Goal: Task Accomplishment & Management: Manage account settings

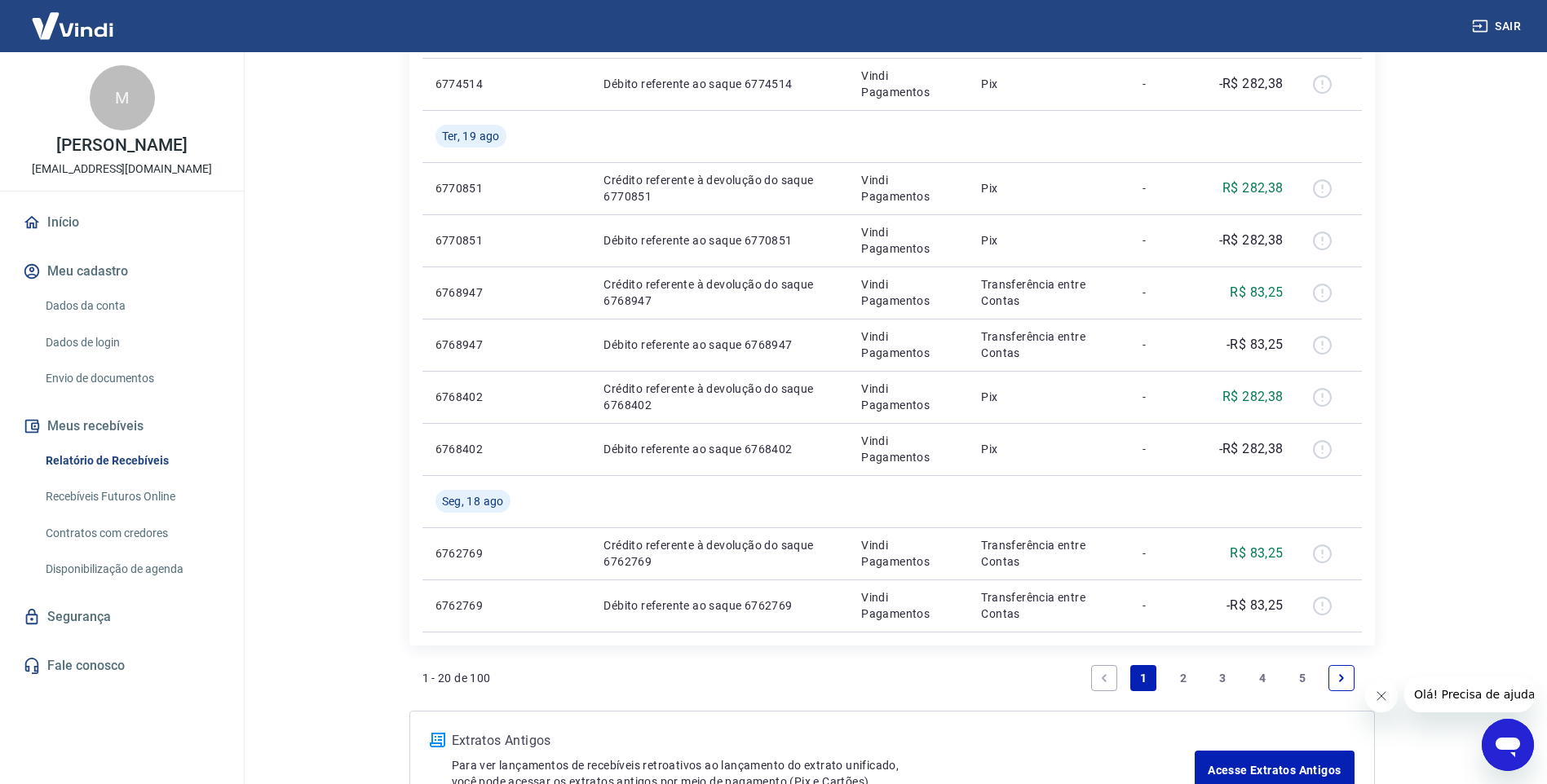
scroll to position [956, 0]
click at [1338, 673] on icon "Next page" at bounding box center [1341, 675] width 11 height 11
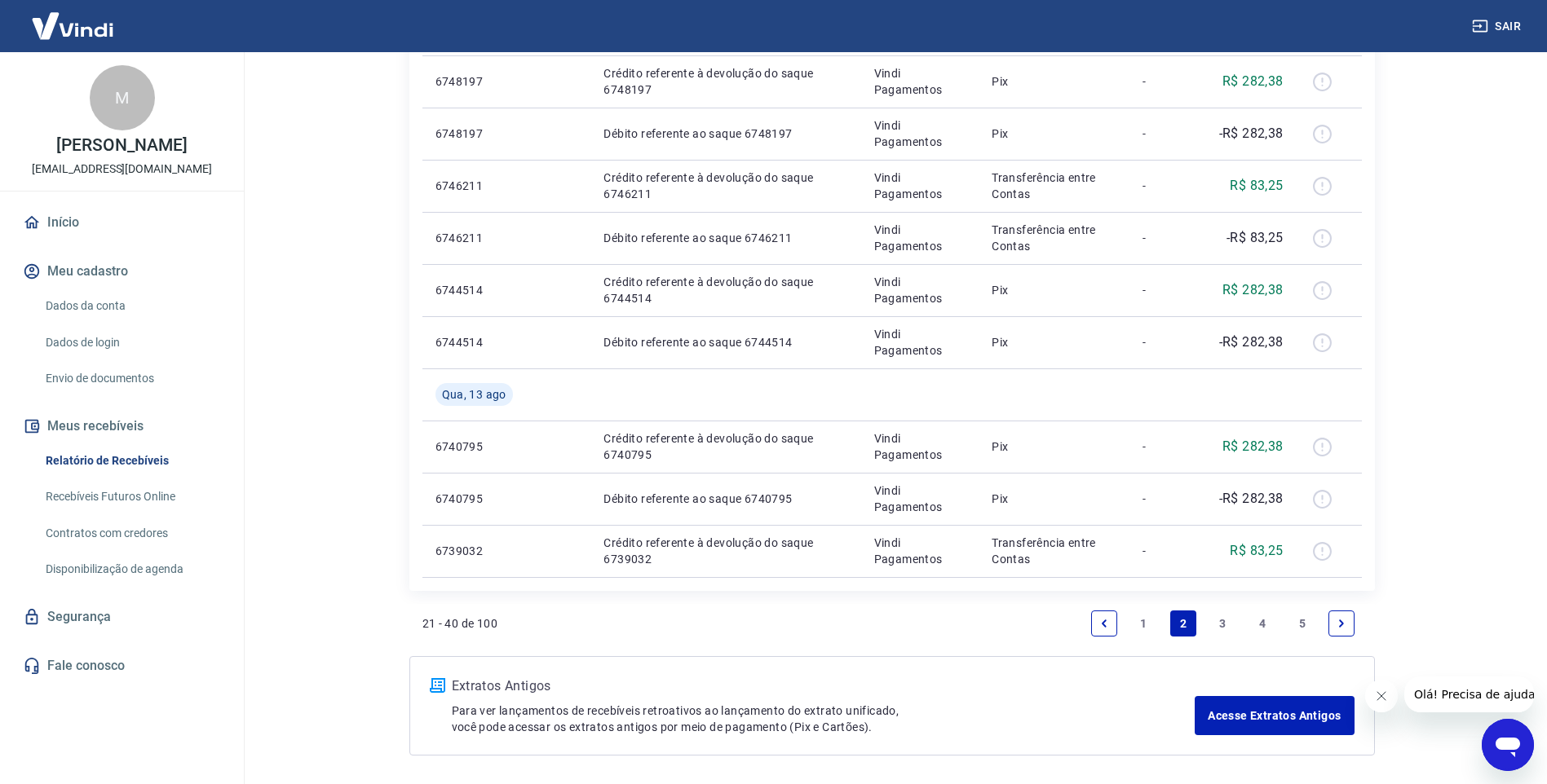
scroll to position [1003, 0]
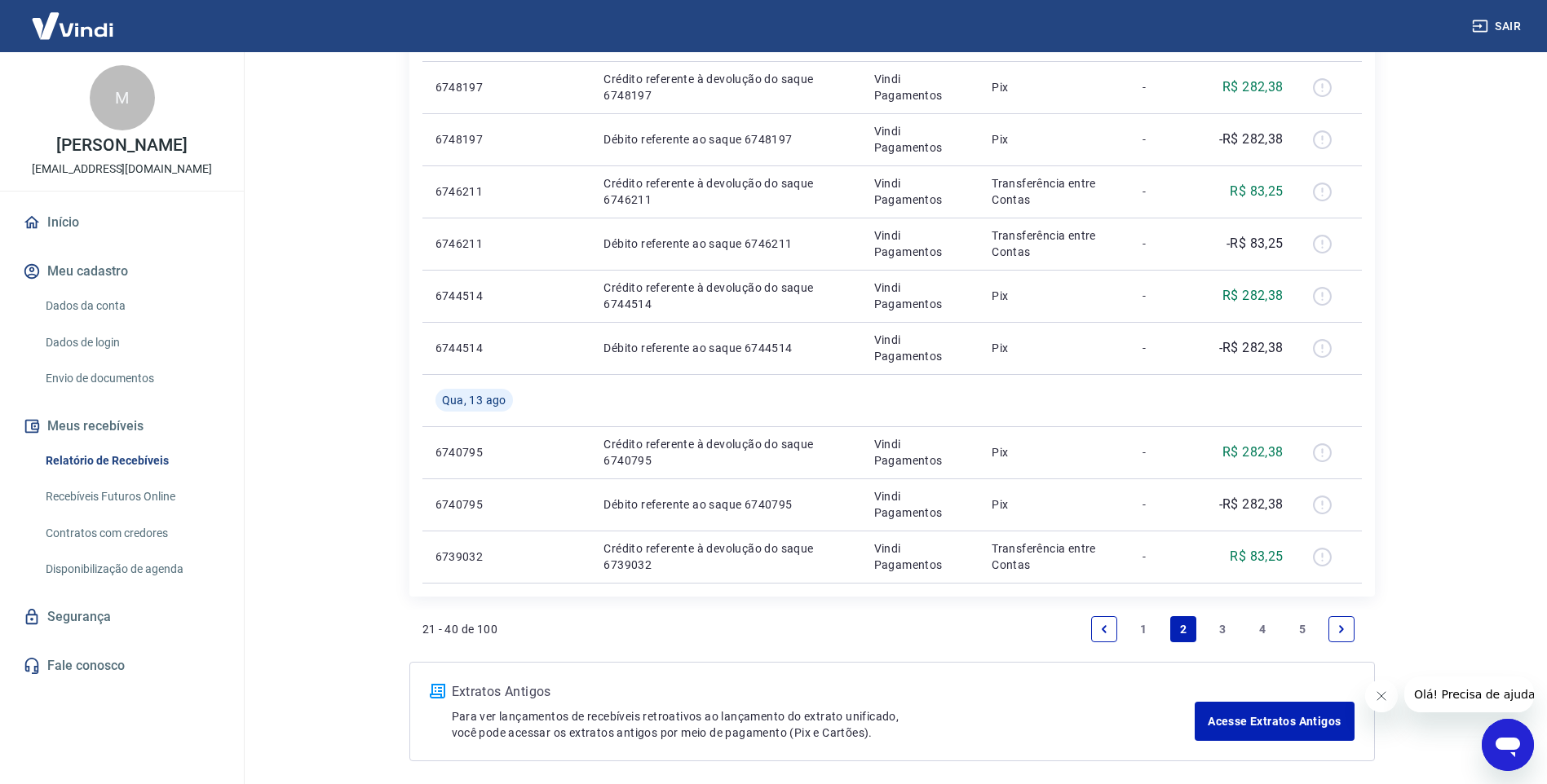
click at [1104, 629] on icon "Previous page" at bounding box center [1103, 629] width 11 height 11
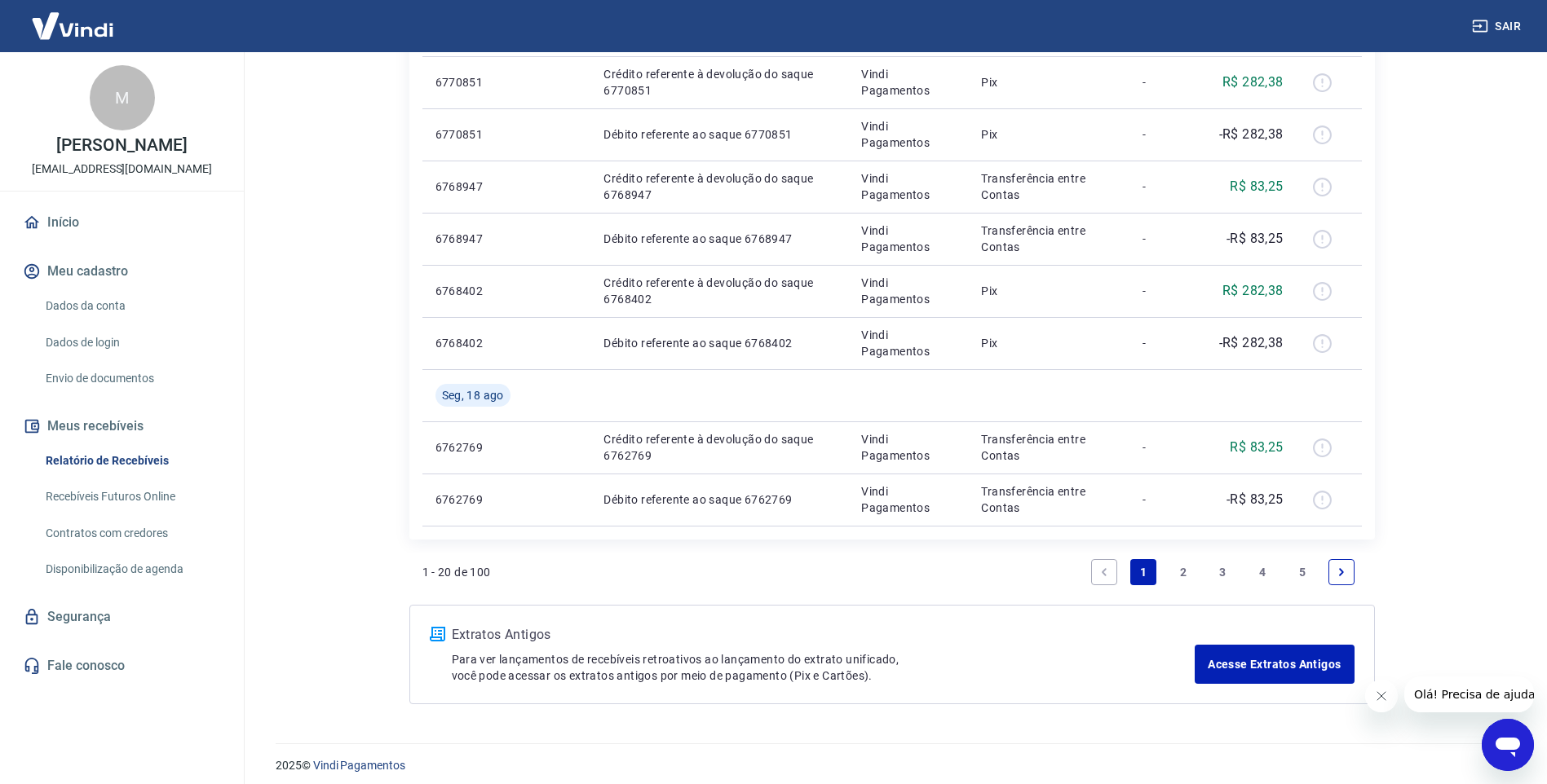
scroll to position [1069, 0]
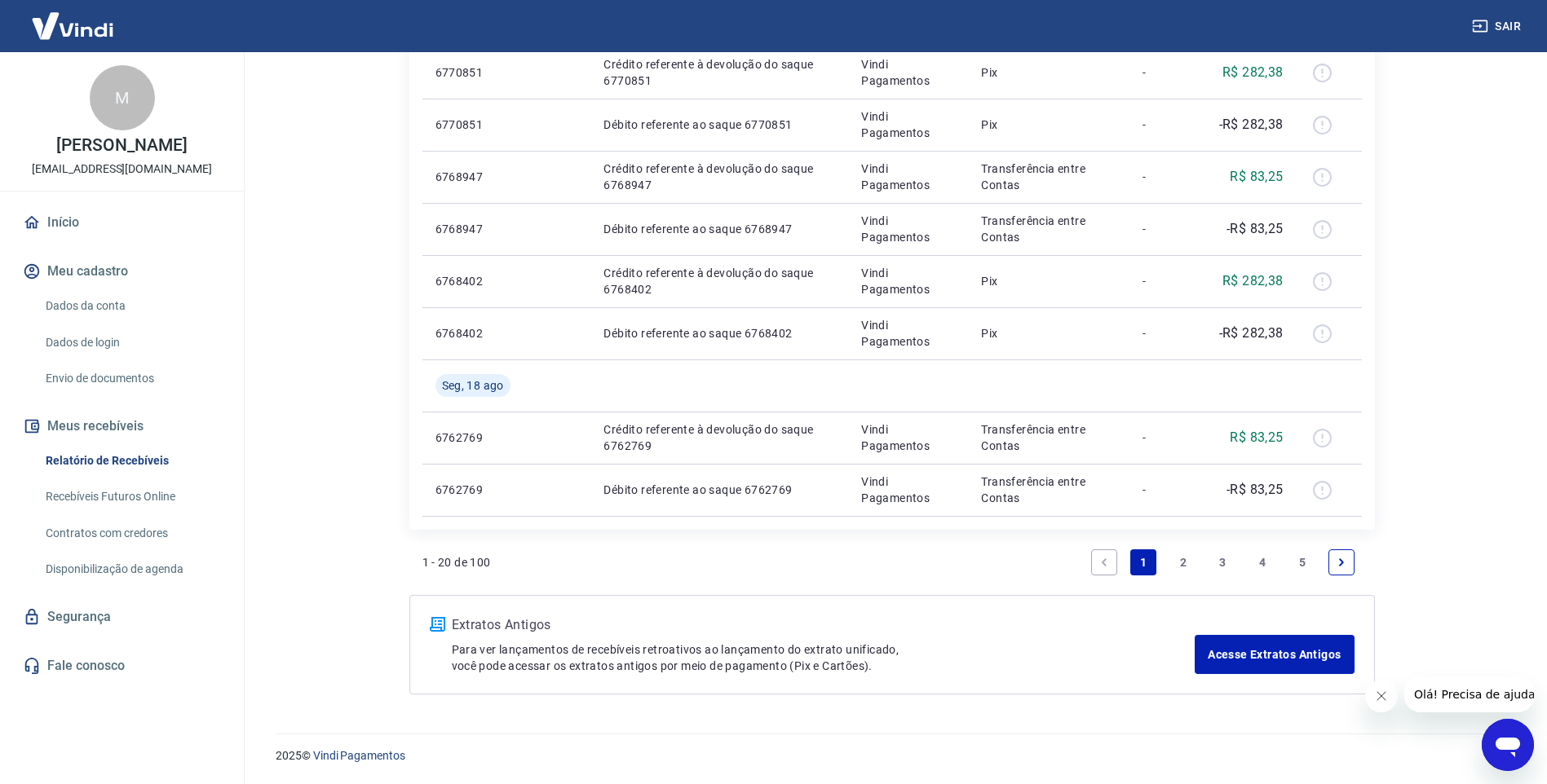
click at [1342, 559] on icon "Next page" at bounding box center [1341, 562] width 11 height 11
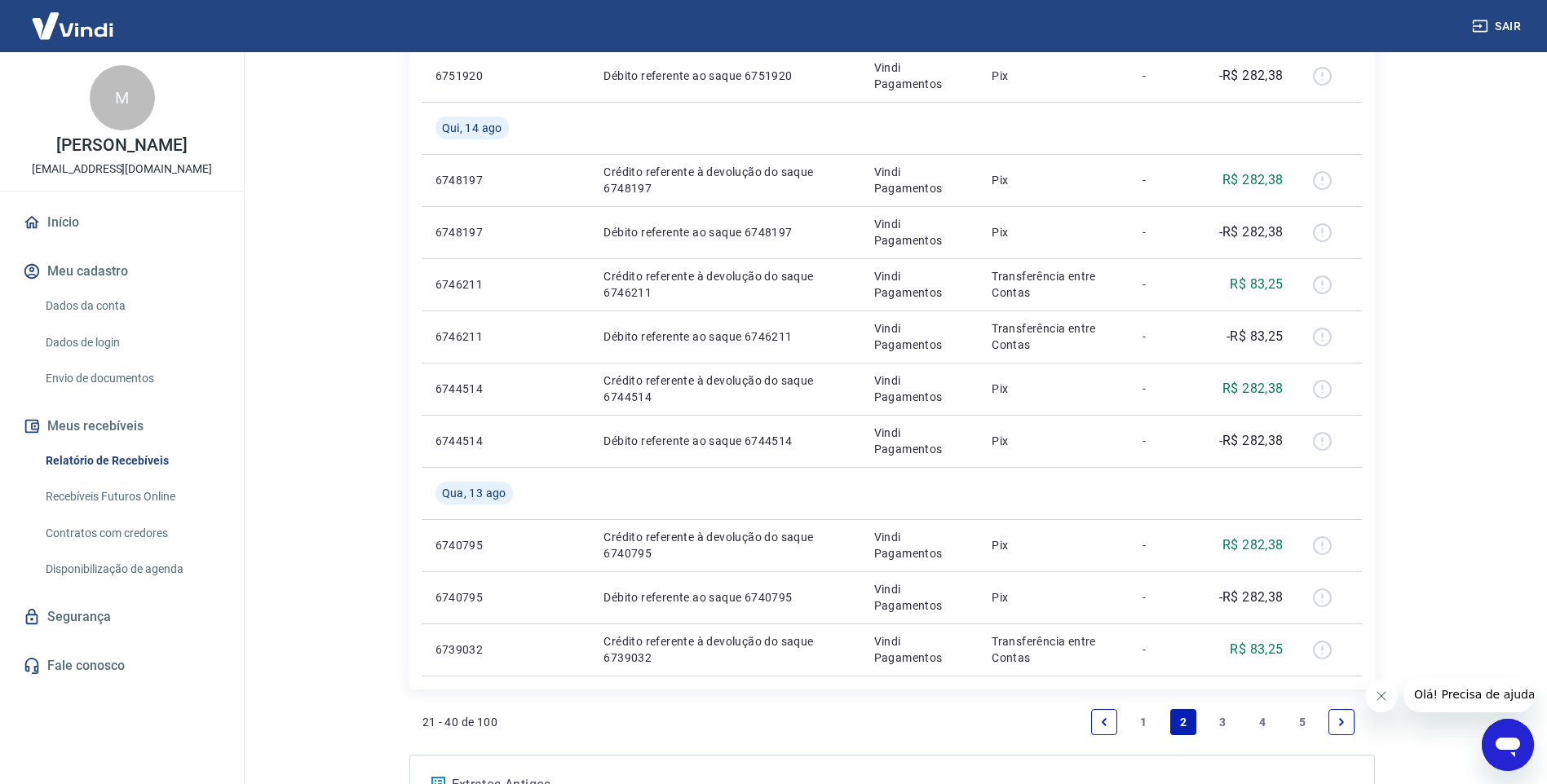
scroll to position [912, 0]
click at [1334, 717] on link "Next page" at bounding box center [1341, 720] width 26 height 26
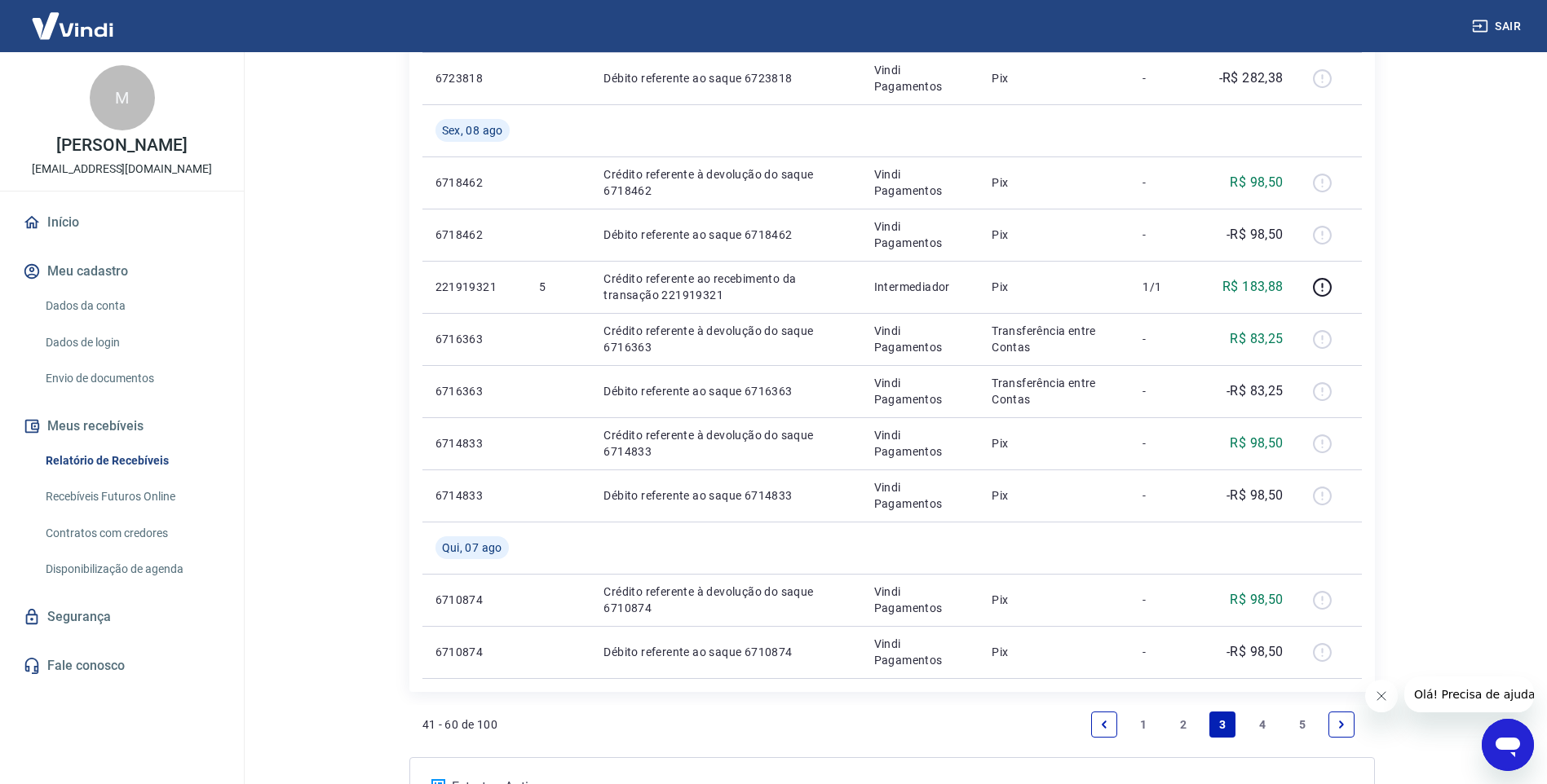
scroll to position [1122, 0]
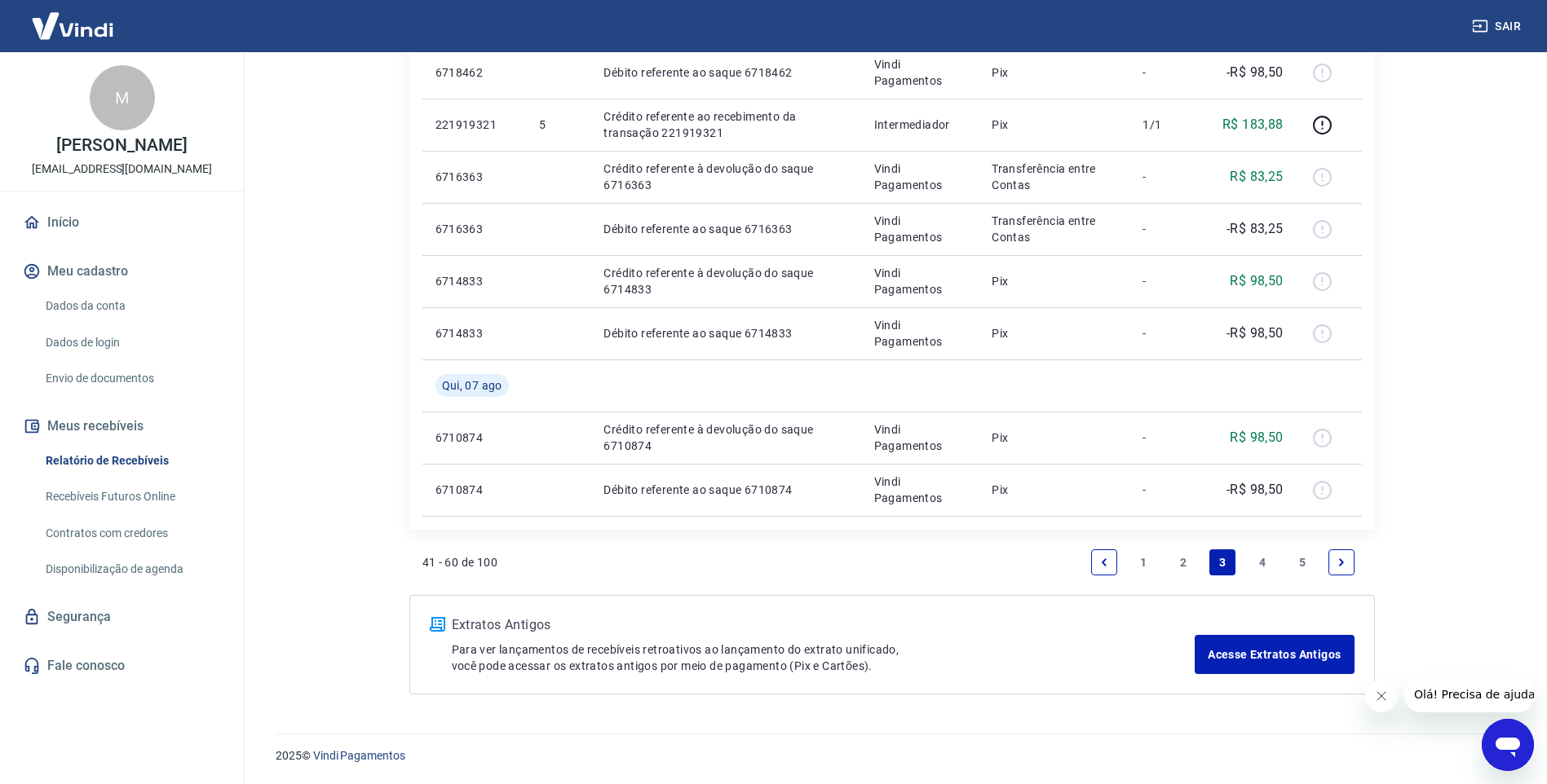
click at [1146, 563] on link "1" at bounding box center [1143, 563] width 26 height 26
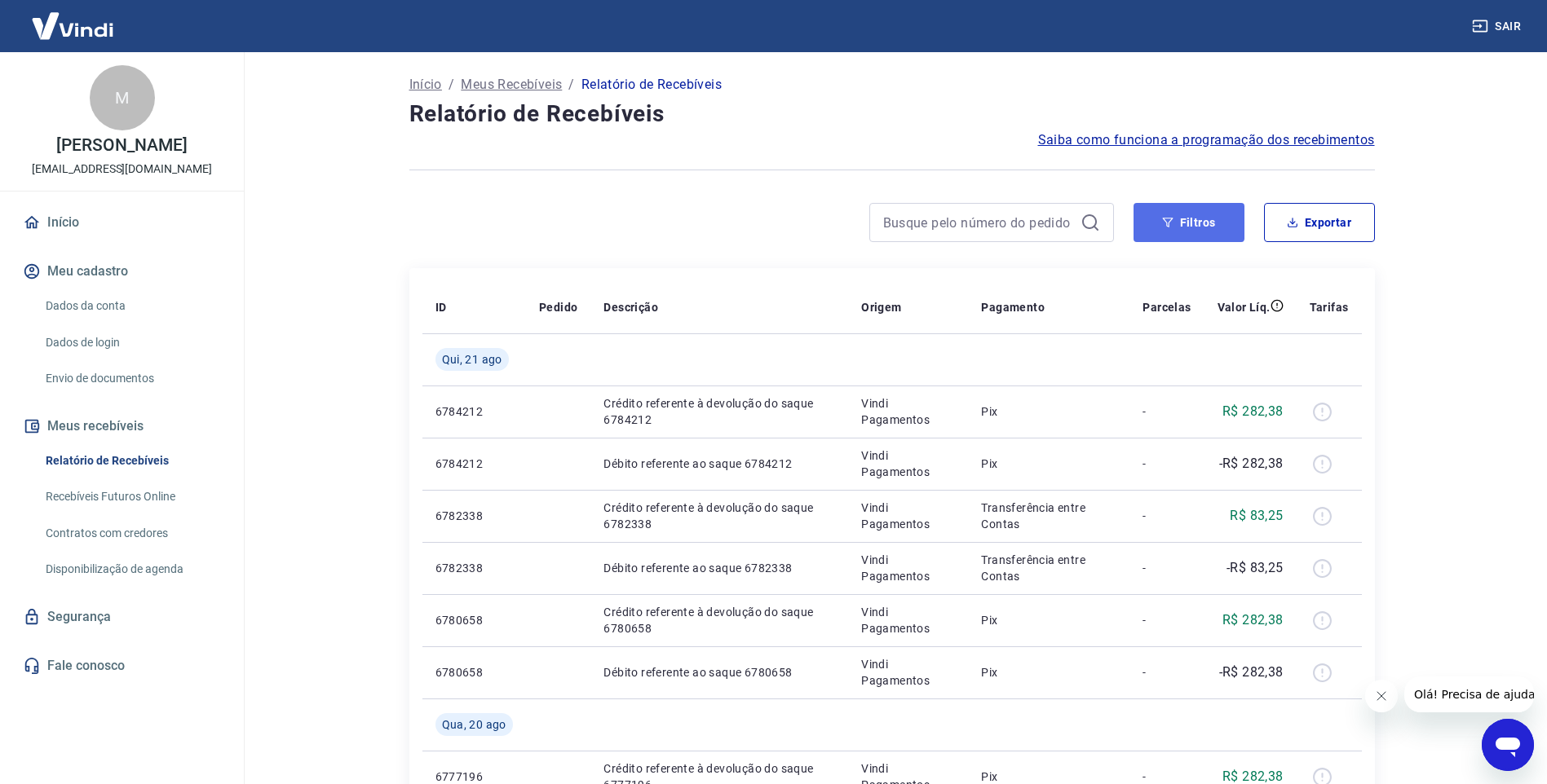
click at [1211, 221] on button "Filtros" at bounding box center [1188, 222] width 111 height 39
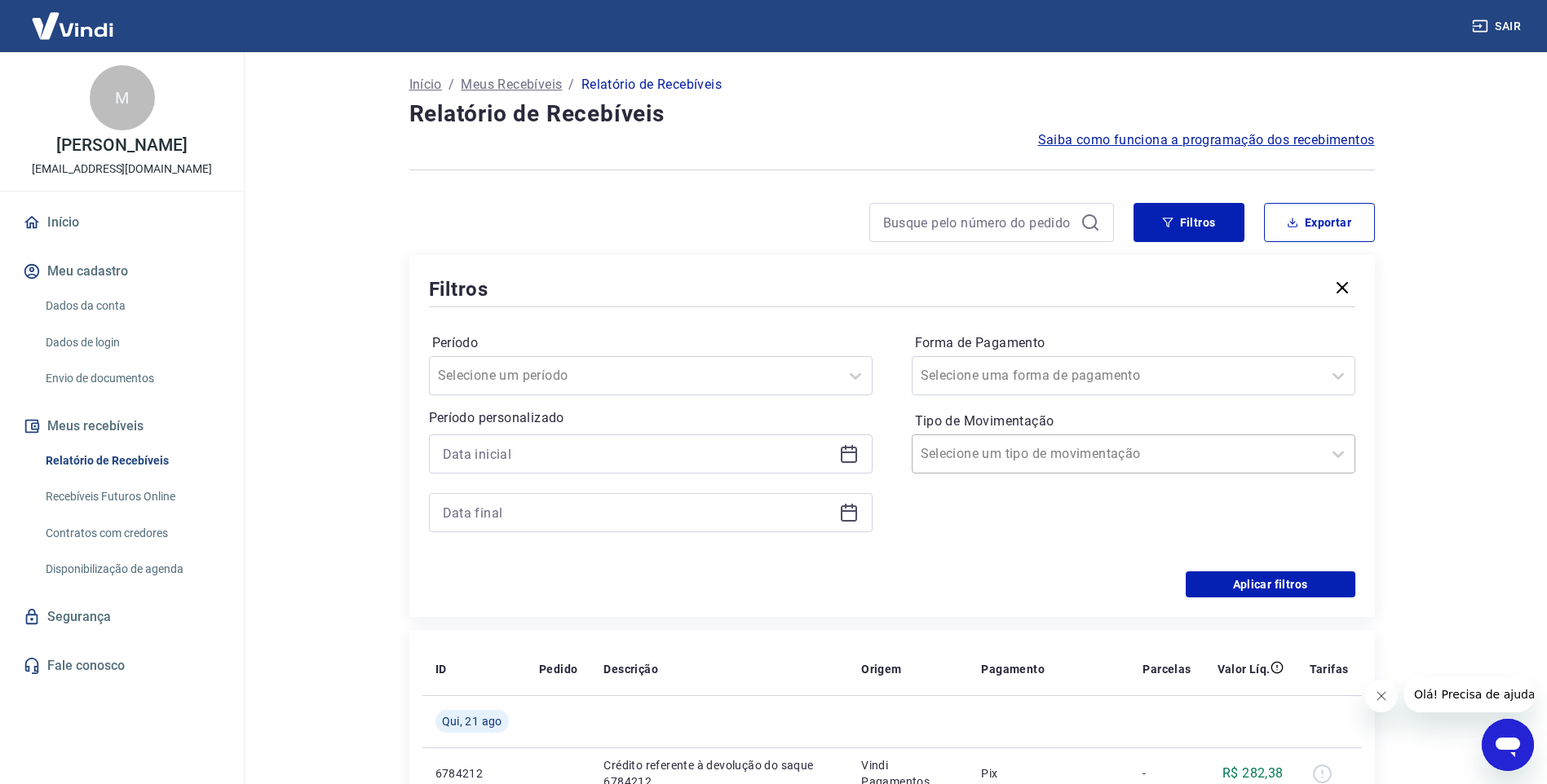
click at [1256, 447] on div at bounding box center [1117, 454] width 393 height 22
click at [1258, 358] on div "Selecione uma forma de pagamento" at bounding box center [1133, 375] width 444 height 39
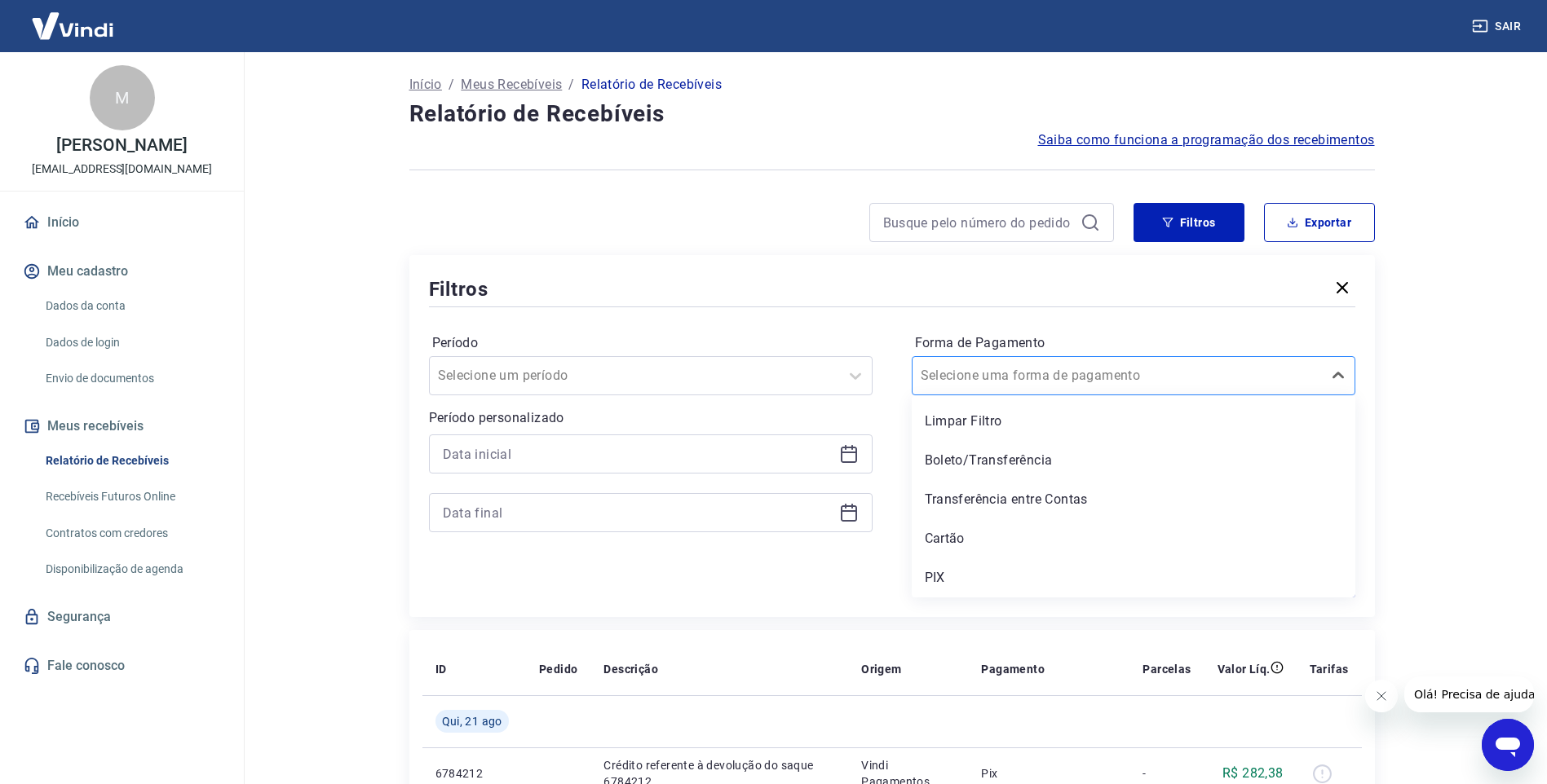
click at [1268, 371] on div at bounding box center [1117, 376] width 393 height 22
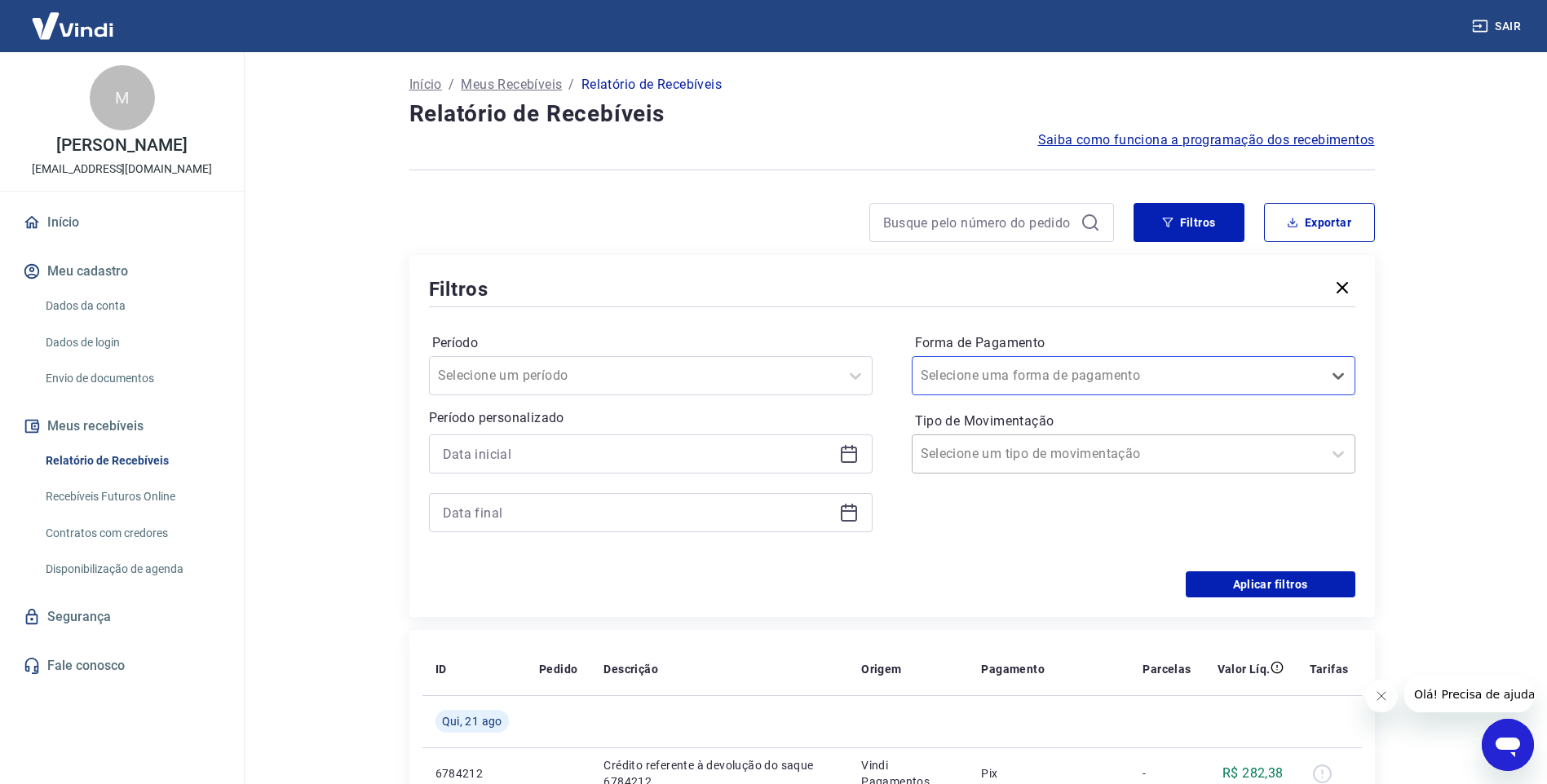
click at [1252, 447] on div at bounding box center [1117, 454] width 393 height 22
click at [740, 383] on div at bounding box center [634, 376] width 393 height 22
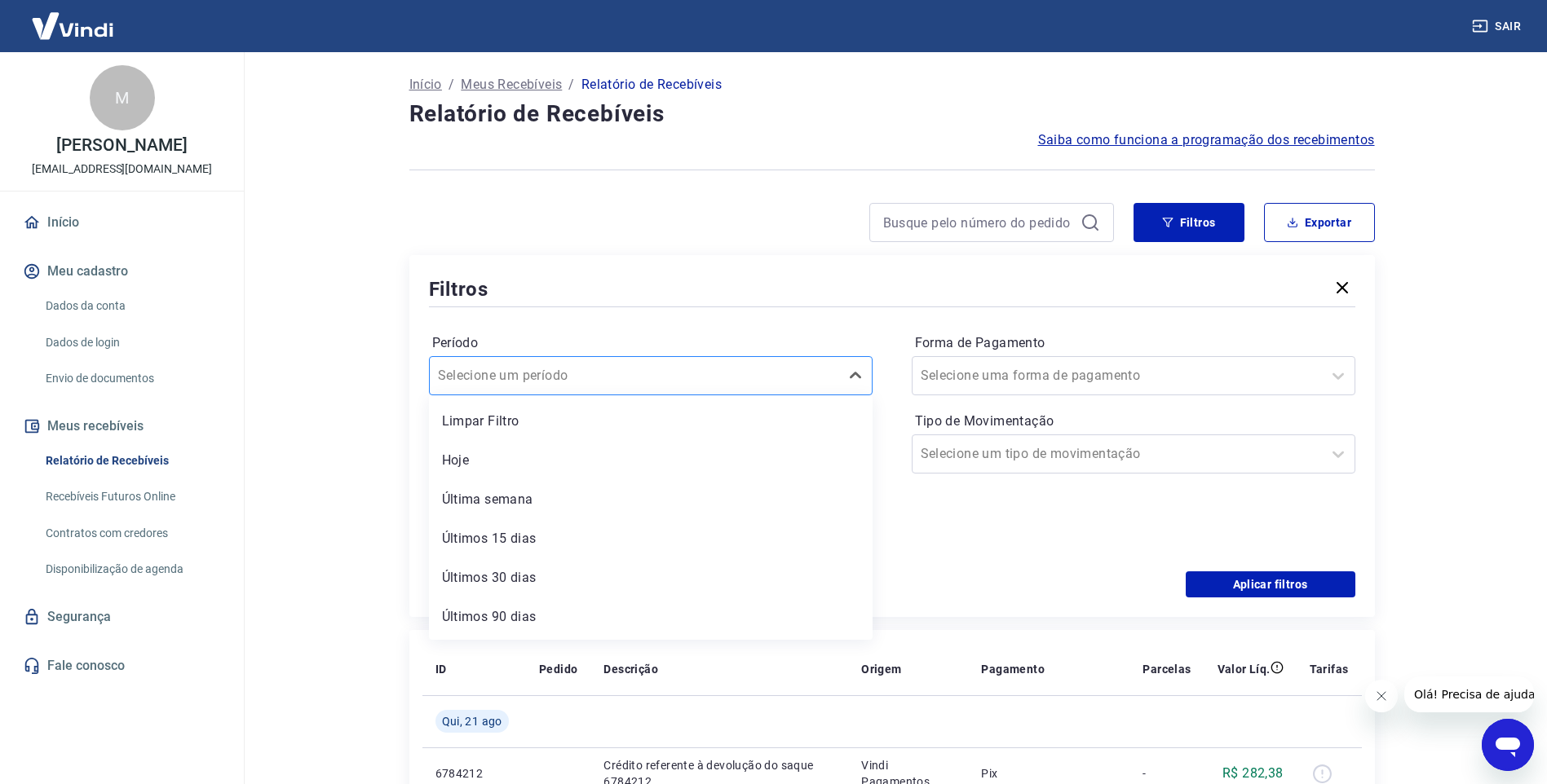
click at [740, 383] on div at bounding box center [634, 376] width 393 height 22
click at [1454, 333] on main "Início / Meus Recebíveis / Relatório de Recebíveis Relatório de Recebíveis Saib…" at bounding box center [891, 419] width 1310 height 732
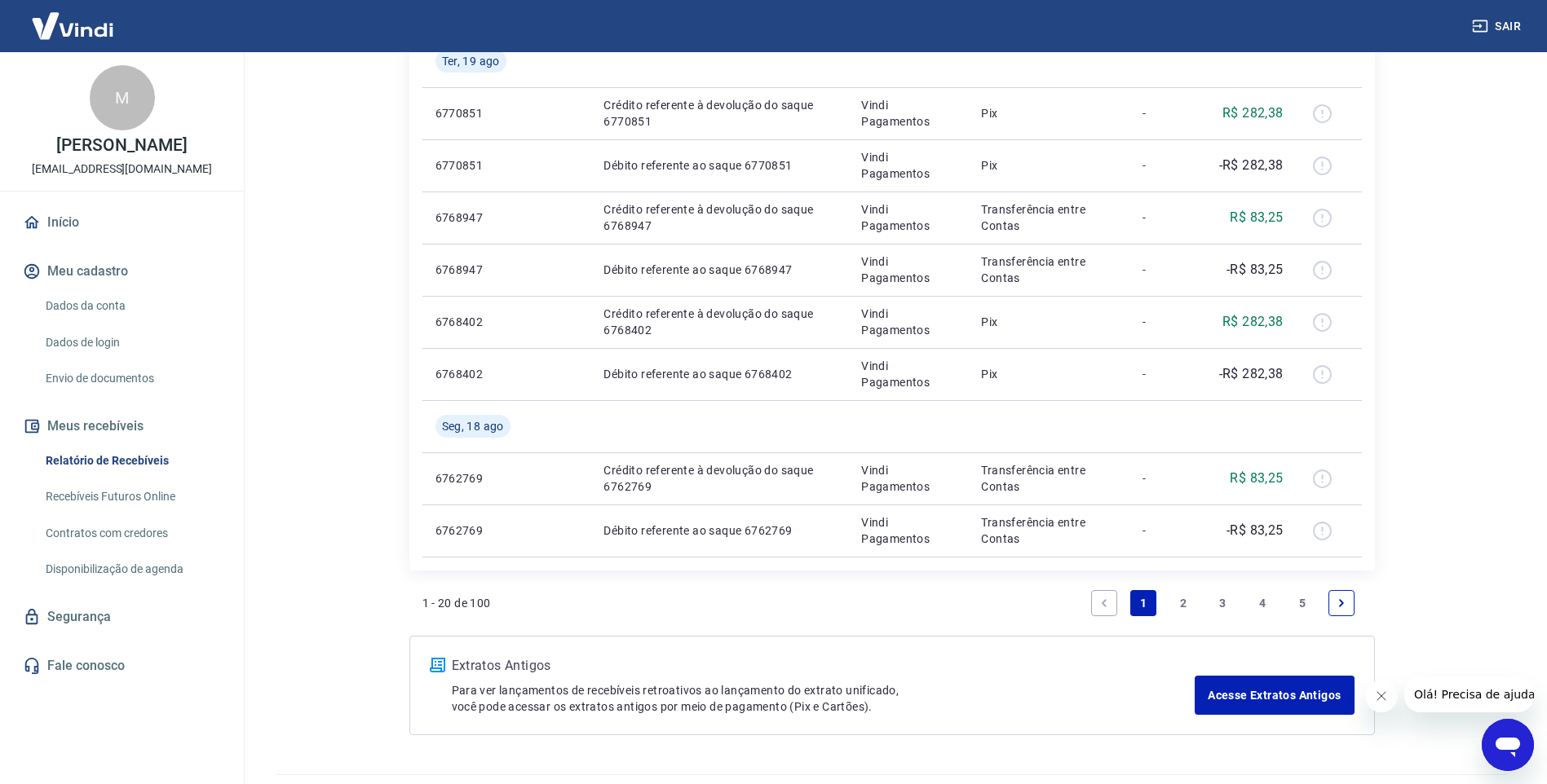
scroll to position [1431, 0]
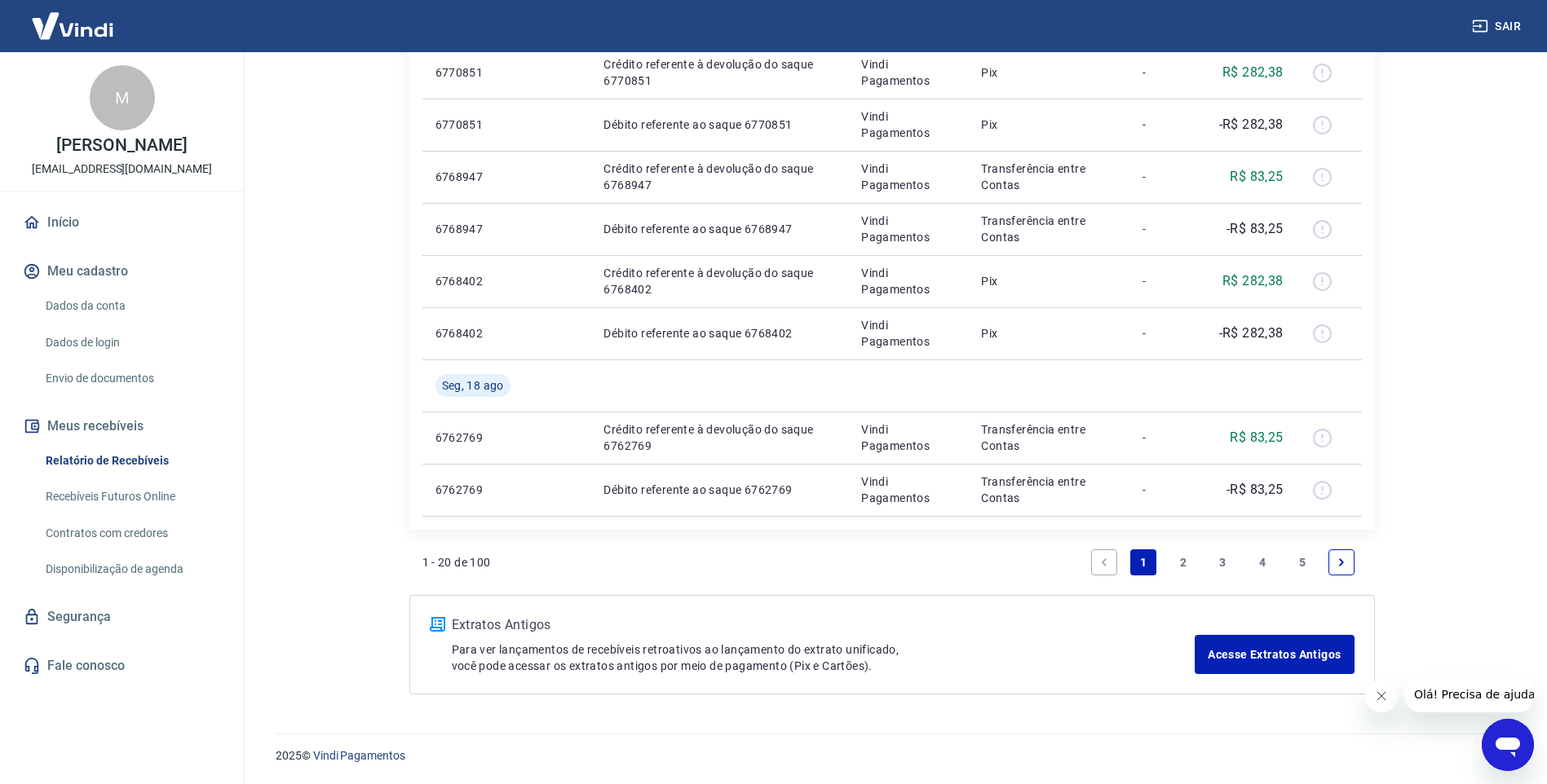
click at [1175, 568] on link "2" at bounding box center [1183, 563] width 26 height 26
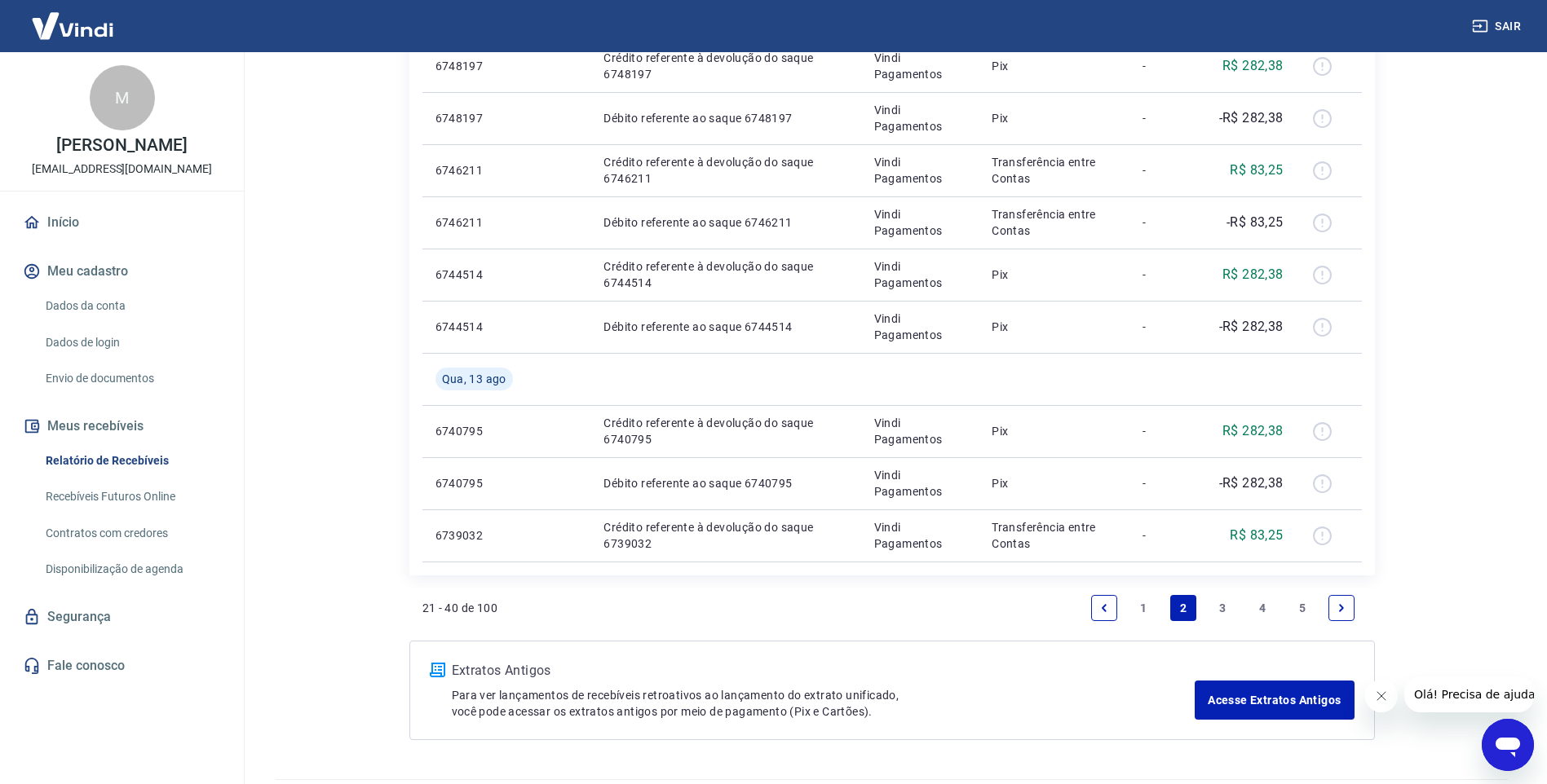
scroll to position [1397, 0]
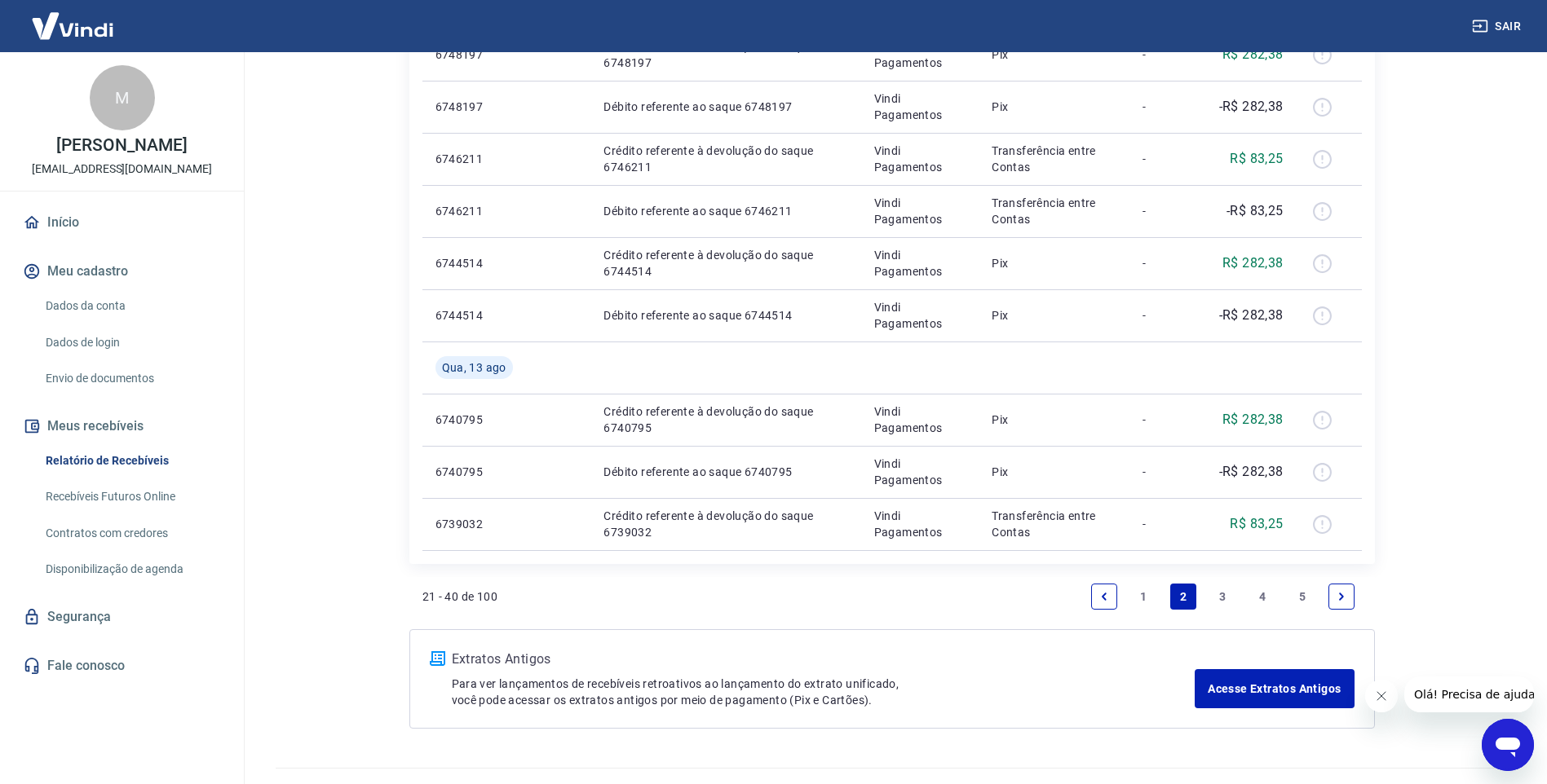
click at [1227, 597] on link "3" at bounding box center [1222, 596] width 26 height 26
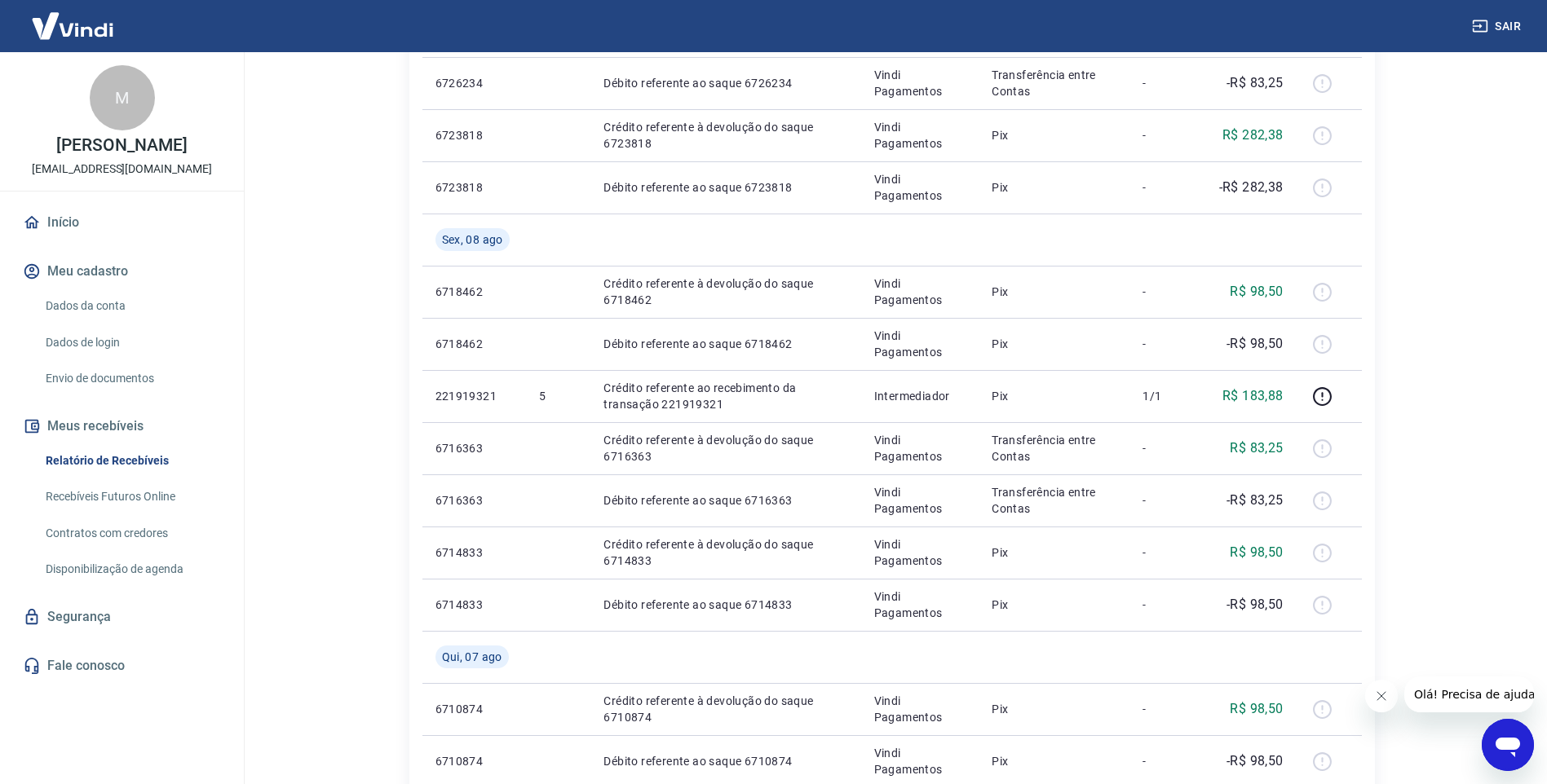
scroll to position [1484, 0]
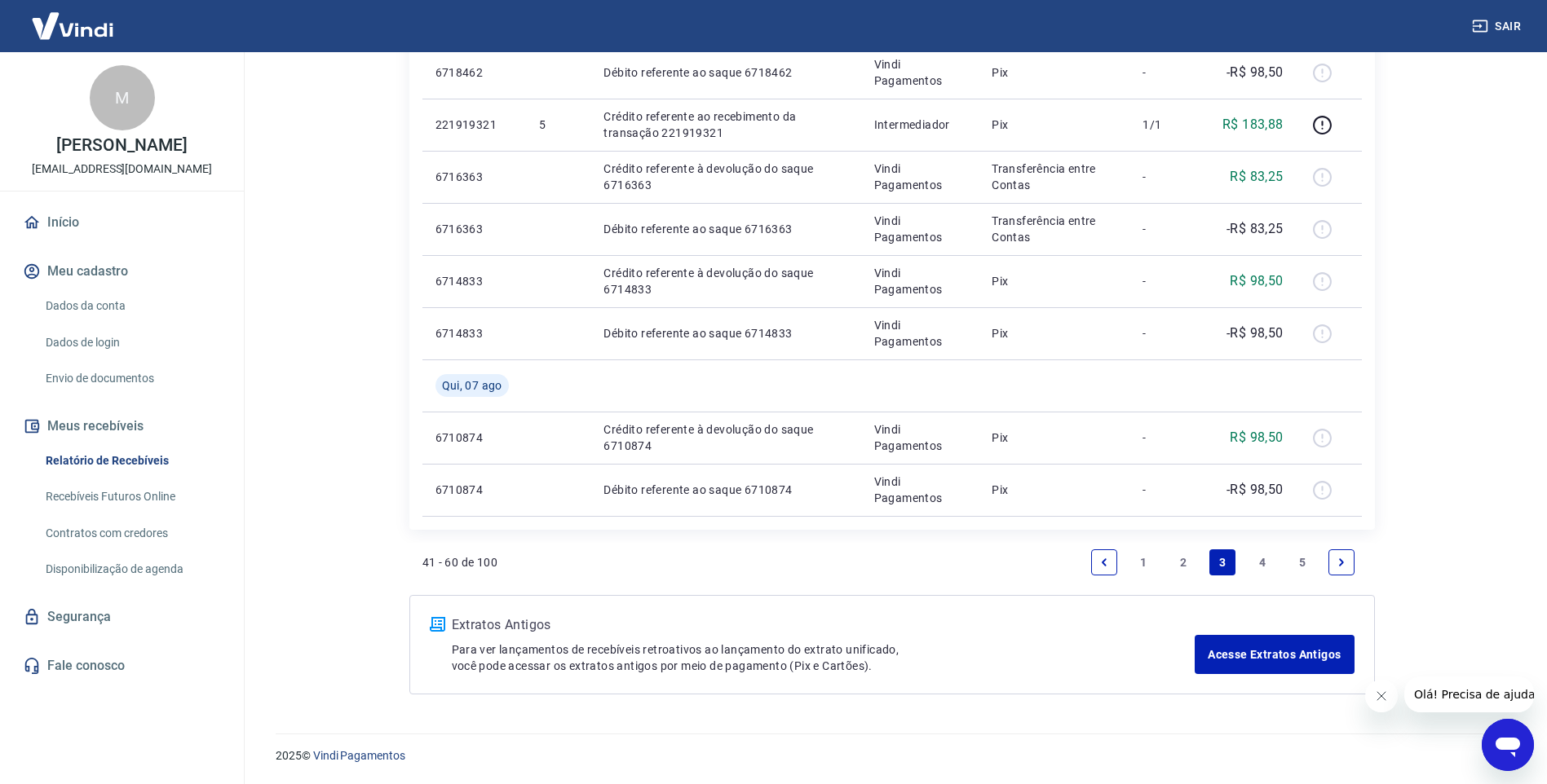
click at [1145, 566] on link "1" at bounding box center [1143, 563] width 26 height 26
